Goal: Information Seeking & Learning: Learn about a topic

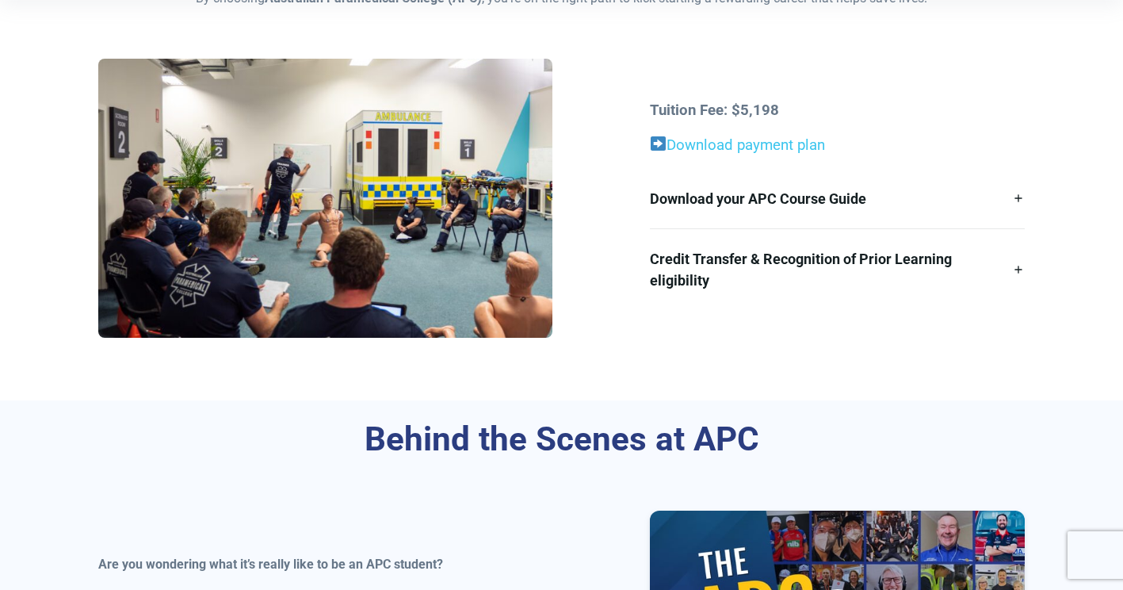
scroll to position [485, 0]
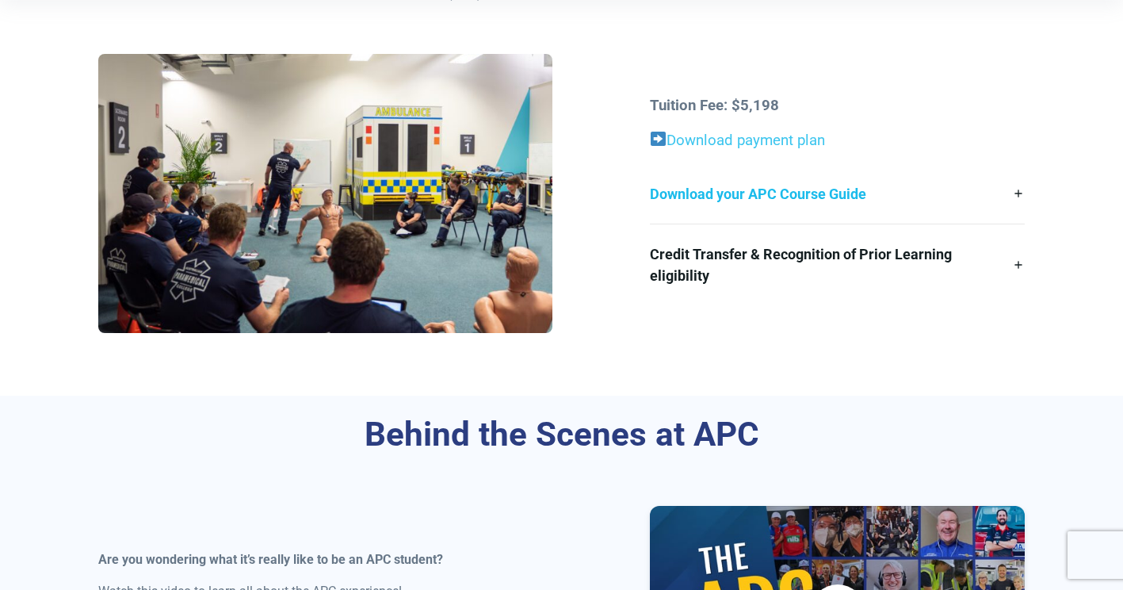
click at [826, 190] on link "Download your APC Course Guide" at bounding box center [837, 193] width 375 height 59
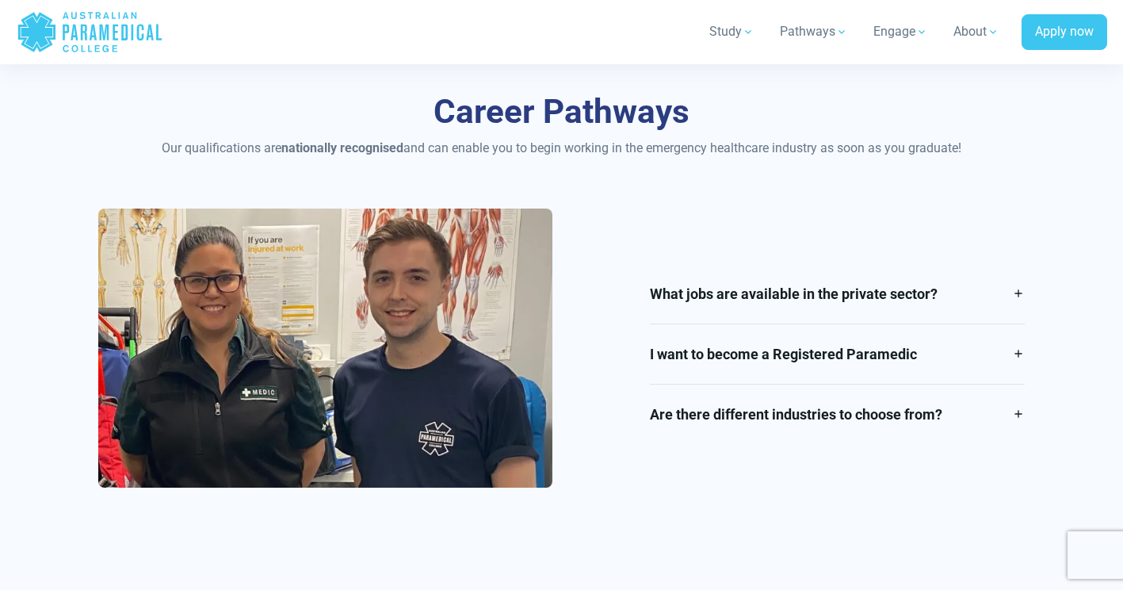
scroll to position [1829, 0]
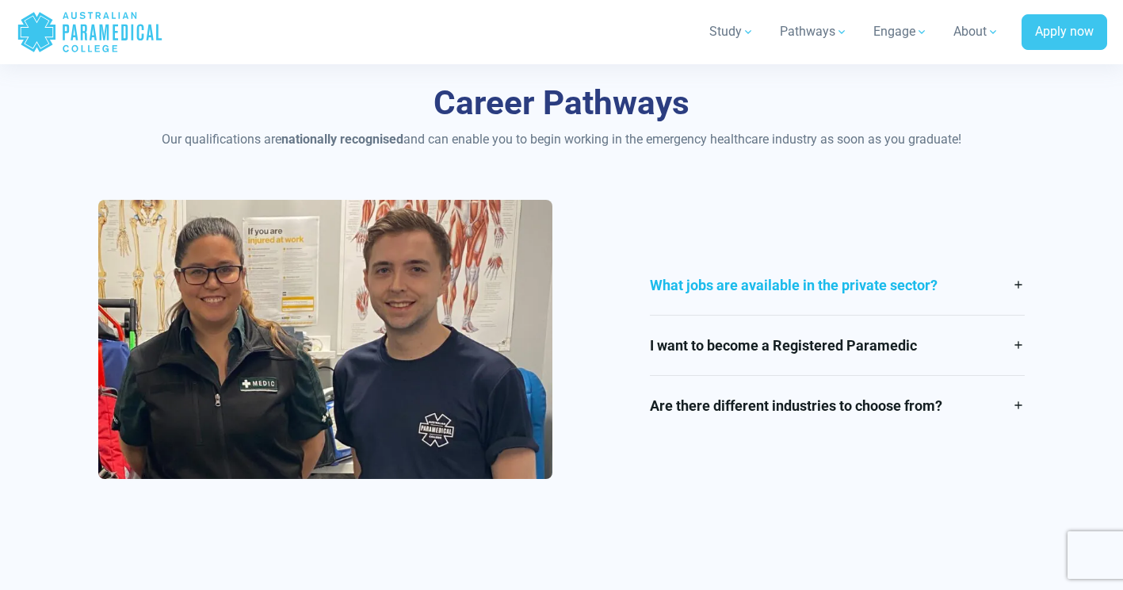
click at [1022, 300] on link "What jobs are available in the private sector?" at bounding box center [837, 284] width 375 height 59
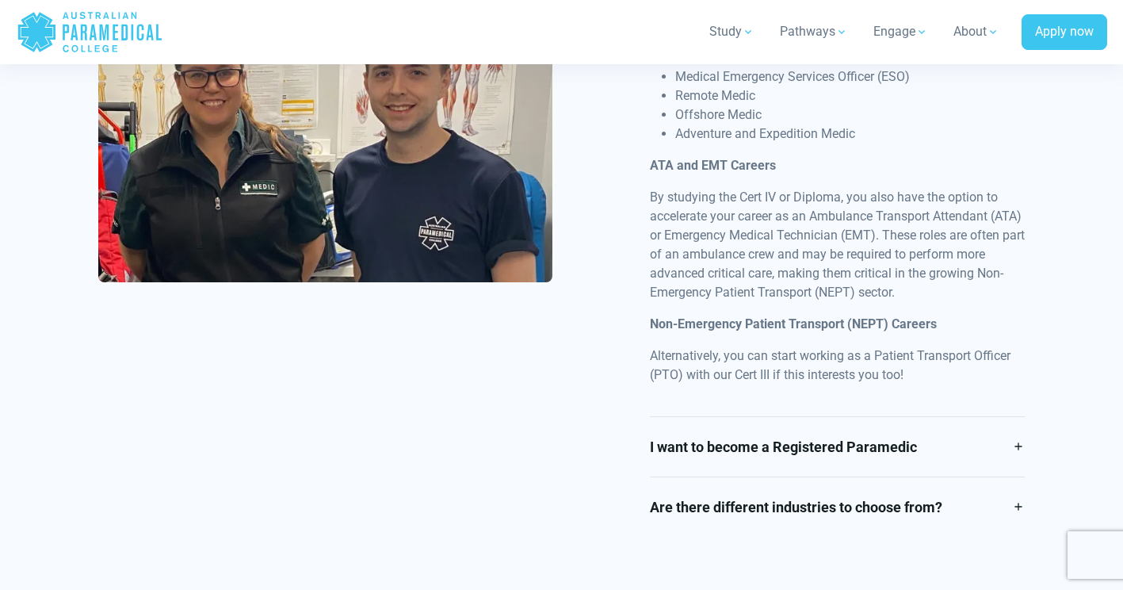
scroll to position [2273, 0]
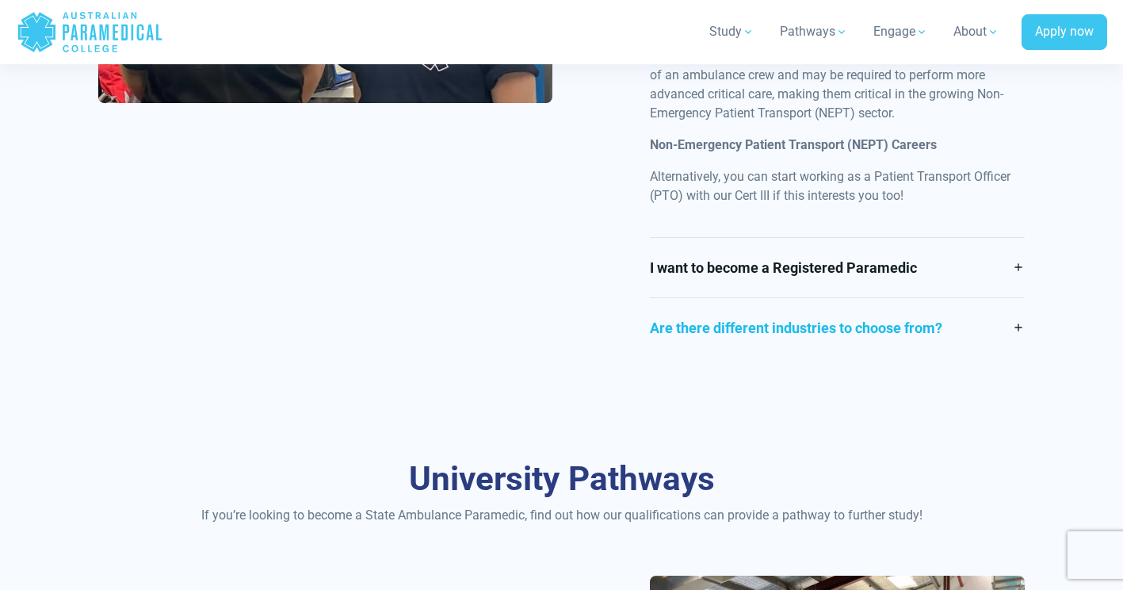
click at [1015, 344] on link "Are there different industries to choose from?" at bounding box center [837, 327] width 375 height 59
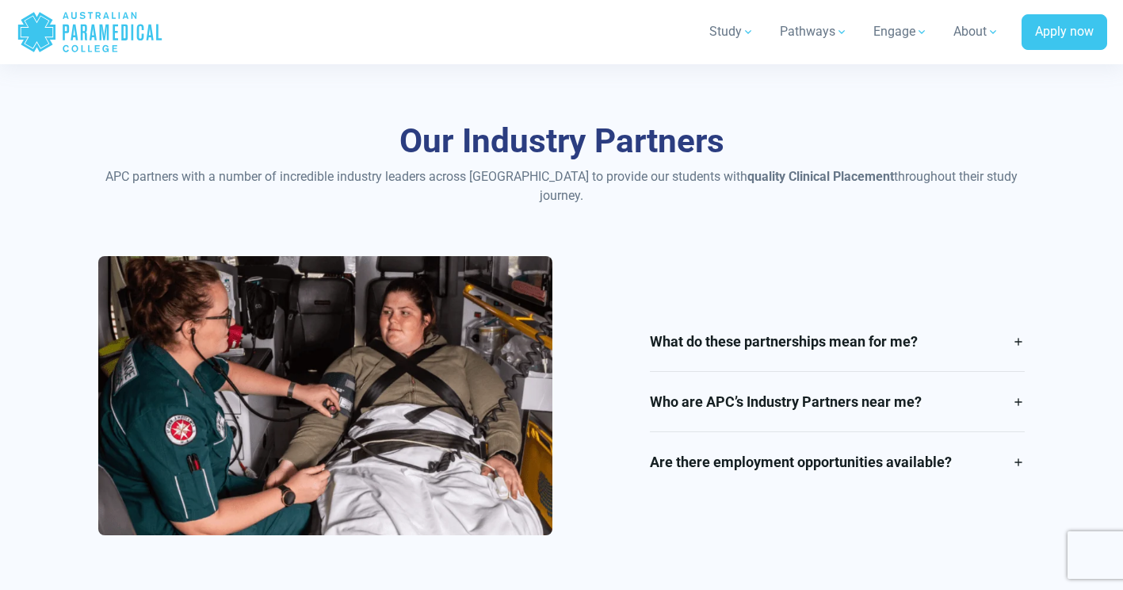
scroll to position [3357, 0]
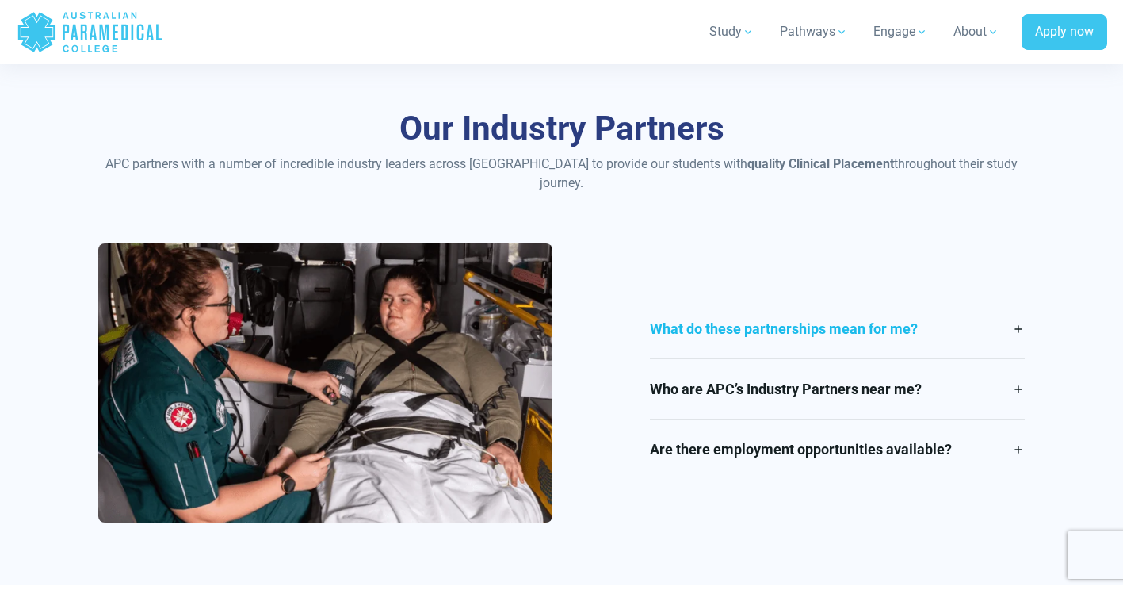
click at [1018, 342] on link "What do these partnerships mean for me?" at bounding box center [837, 328] width 375 height 59
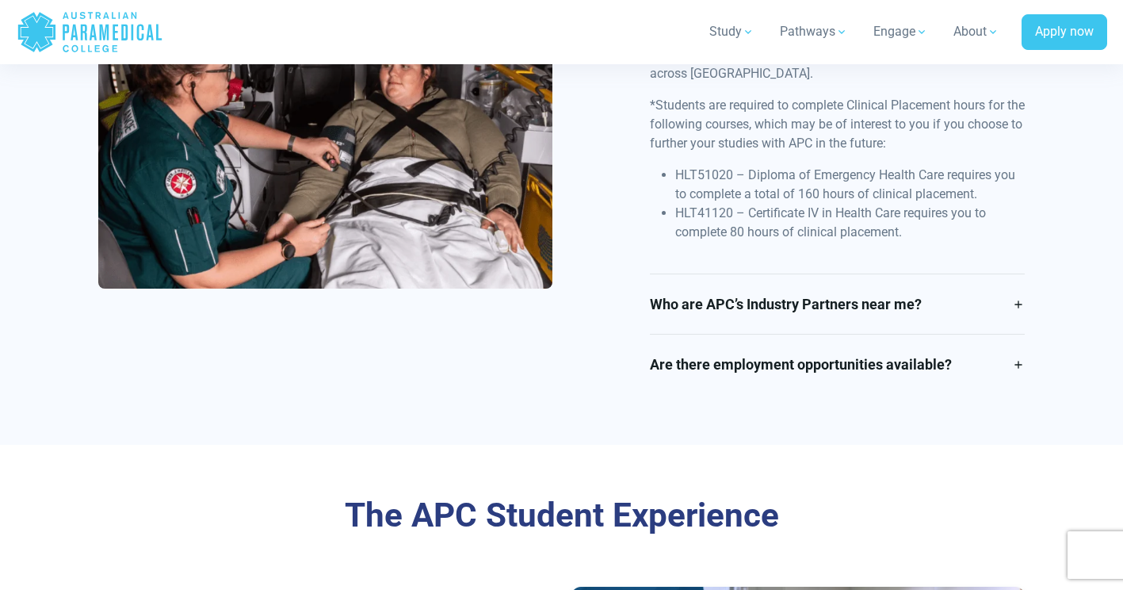
scroll to position [3688, 0]
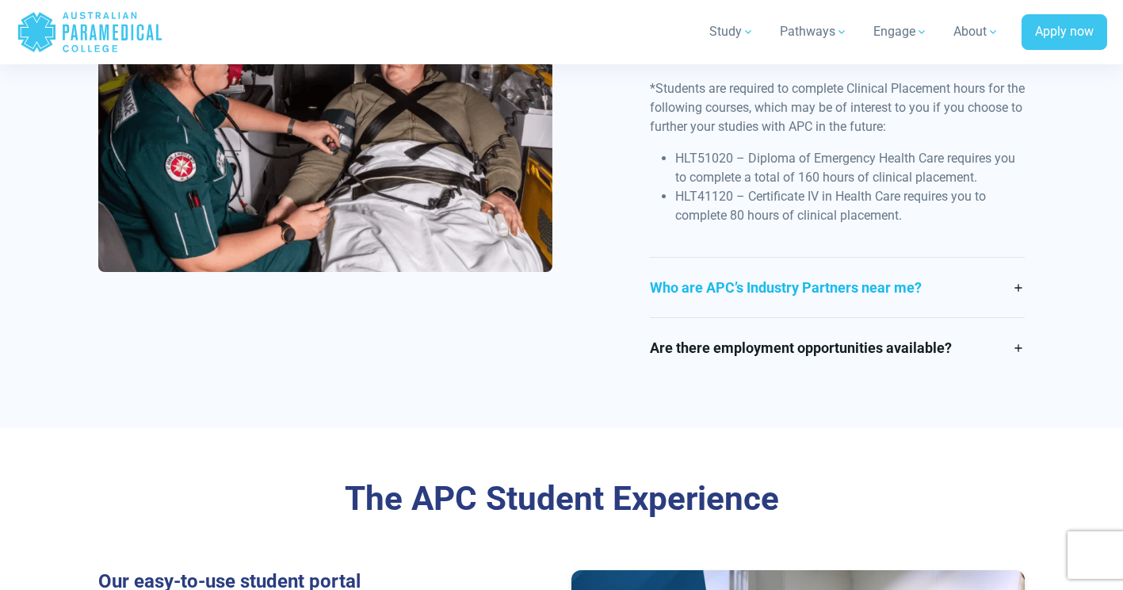
click at [1017, 292] on link "Who are APC’s Industry Partners near me?" at bounding box center [837, 287] width 375 height 59
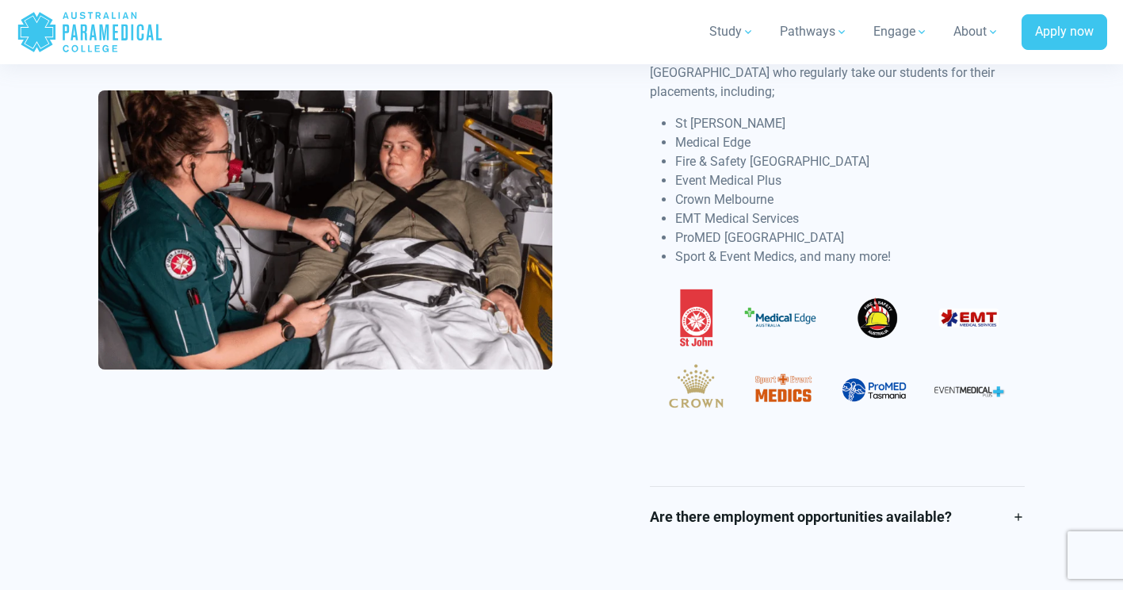
scroll to position [3674, 0]
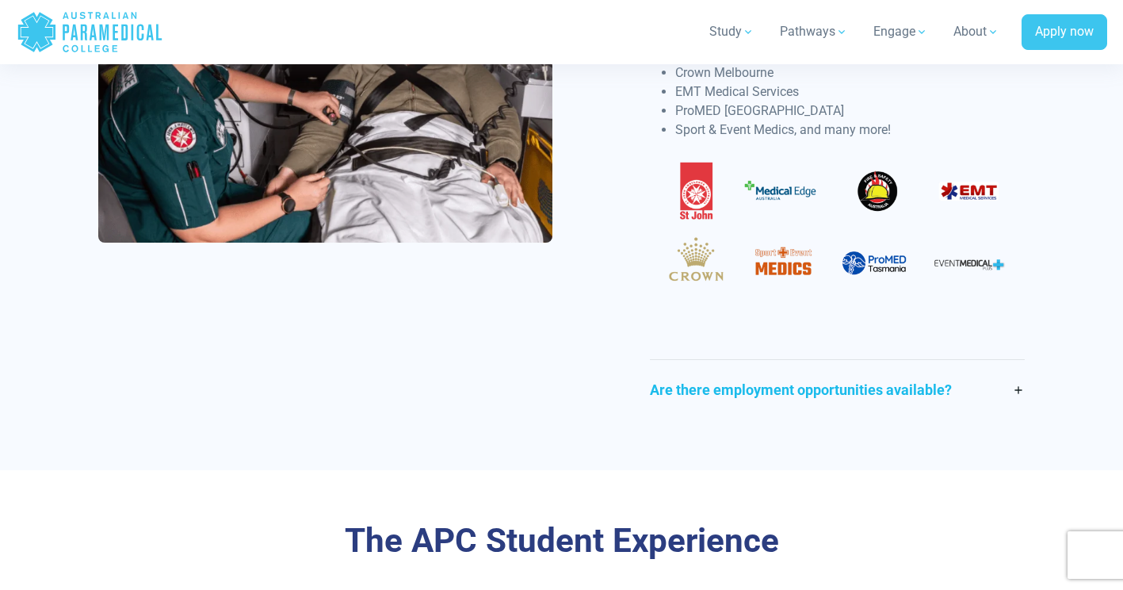
click at [1018, 391] on link "Are there employment opportunities available?" at bounding box center [837, 389] width 375 height 59
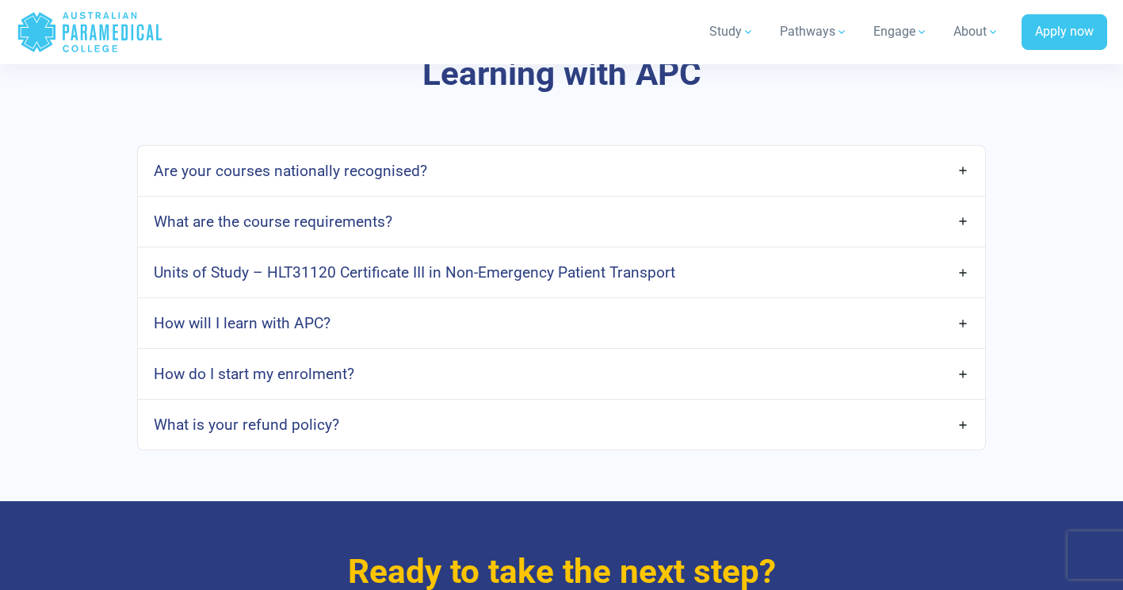
scroll to position [4819, 0]
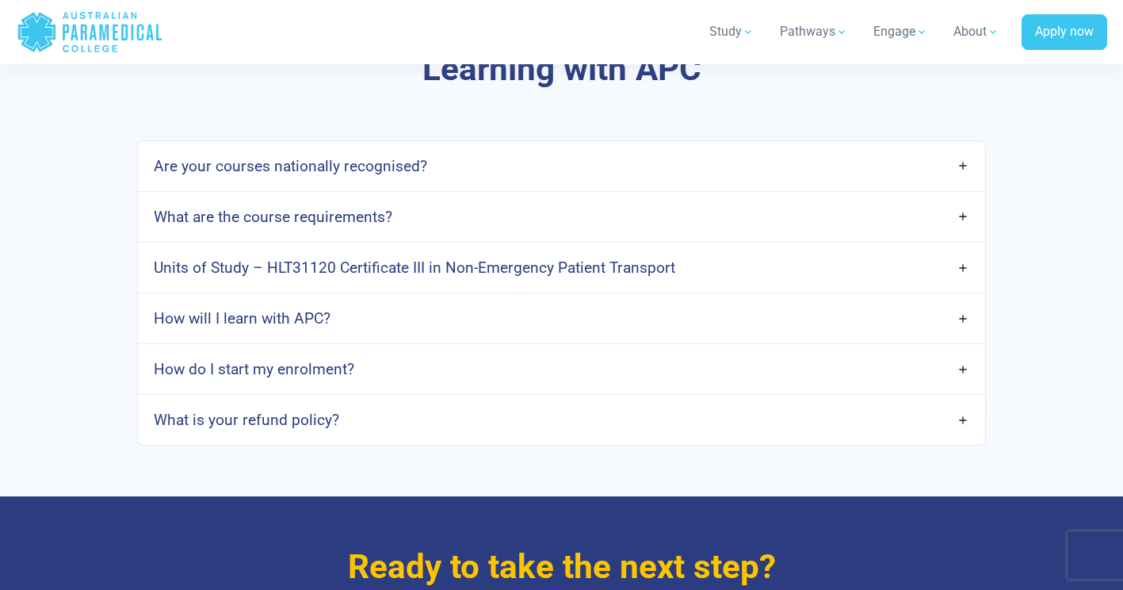
click at [953, 227] on link "What are the course requirements?" at bounding box center [561, 216] width 846 height 37
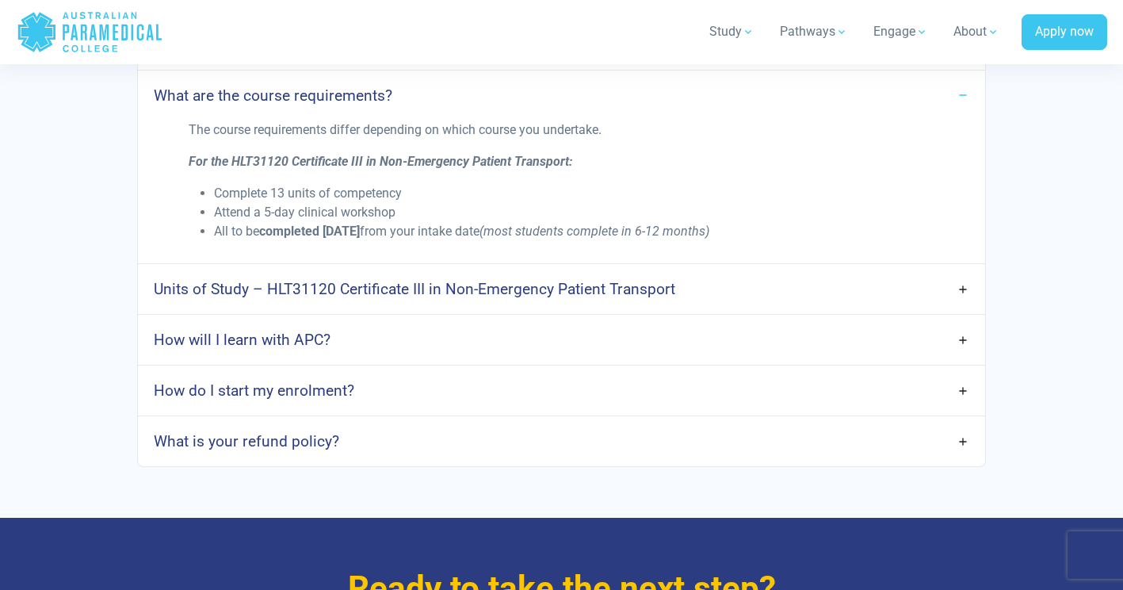
scroll to position [4941, 0]
click at [964, 299] on link "Units of Study – HLT31120 Certificate III in Non-Emergency Patient Transport" at bounding box center [561, 287] width 846 height 37
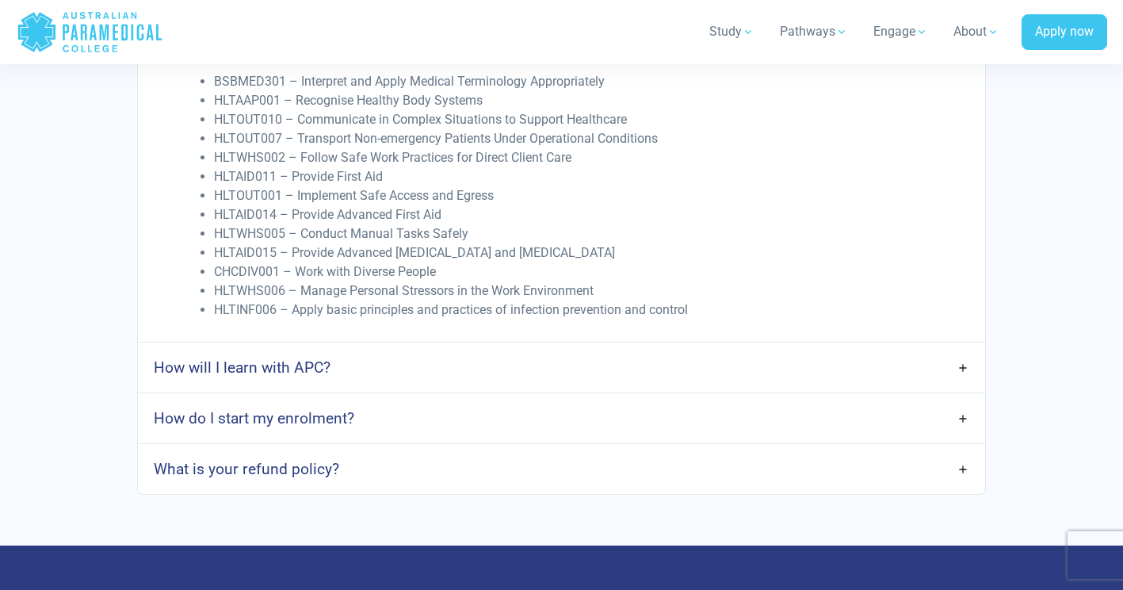
scroll to position [5223, 0]
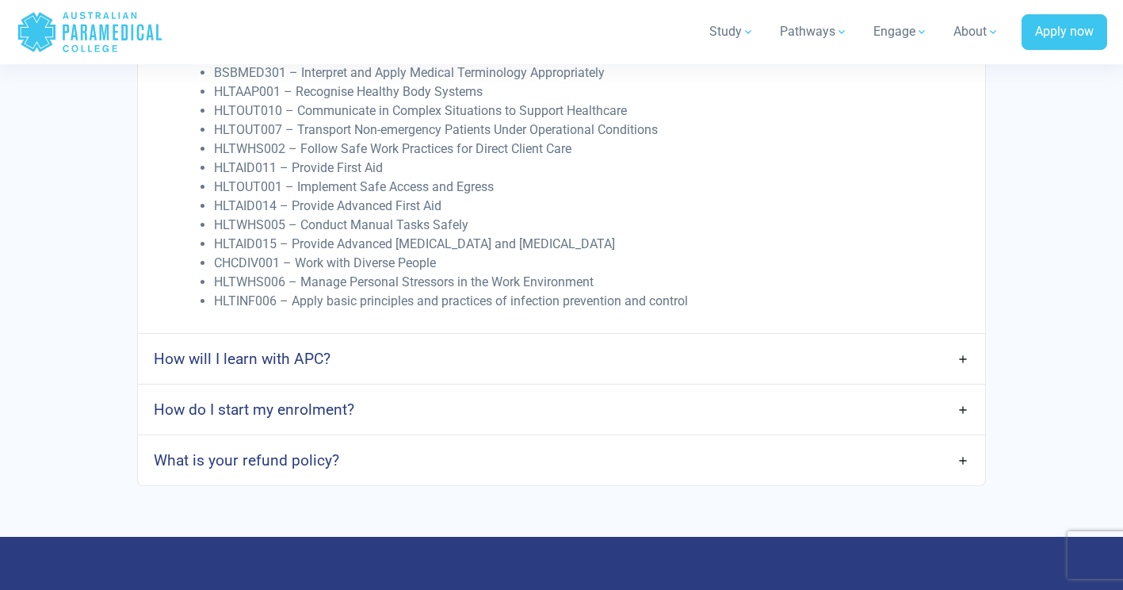
click at [956, 365] on link "How will I learn with APC?" at bounding box center [561, 358] width 846 height 37
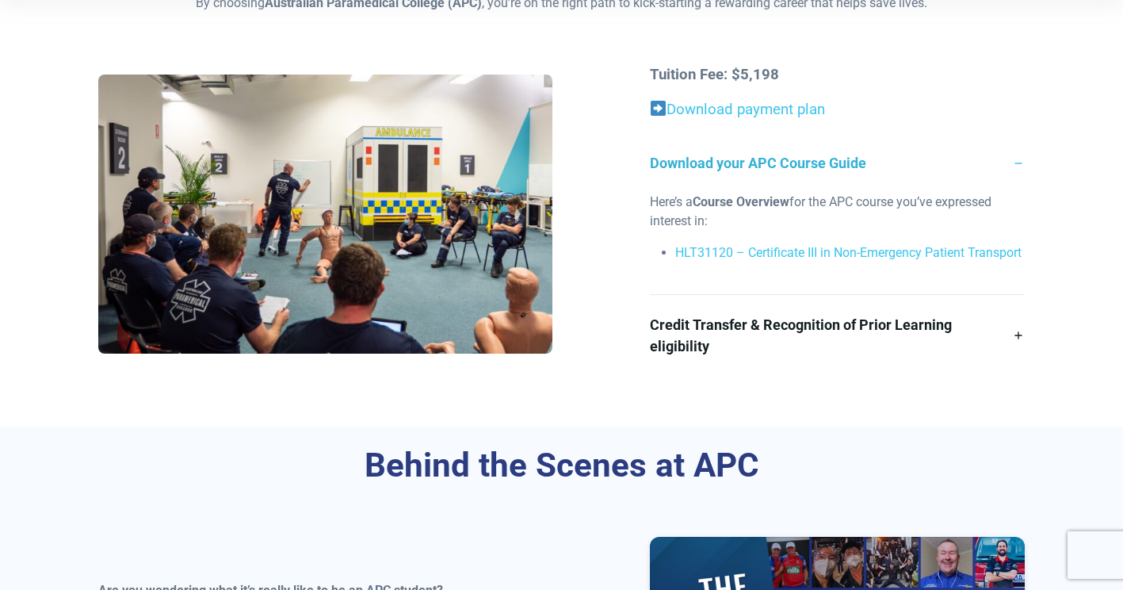
scroll to position [0, 0]
